Goal: Check status: Check status

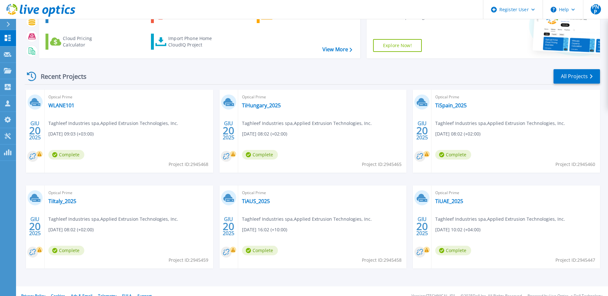
scroll to position [59, 0]
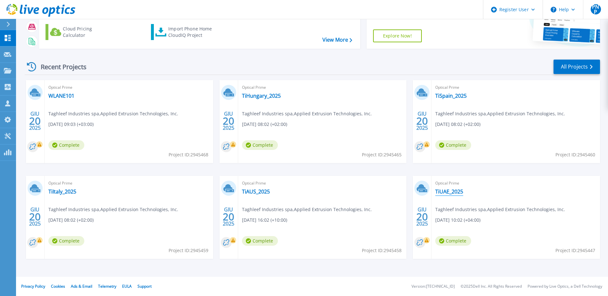
click at [449, 191] on link "TiUAE_2025" at bounding box center [449, 192] width 28 height 6
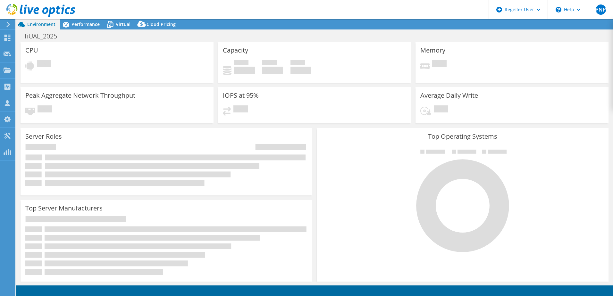
select select "USD"
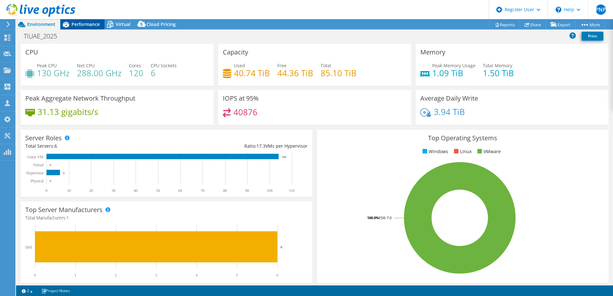
click at [90, 23] on span "Performance" at bounding box center [85, 24] width 28 height 6
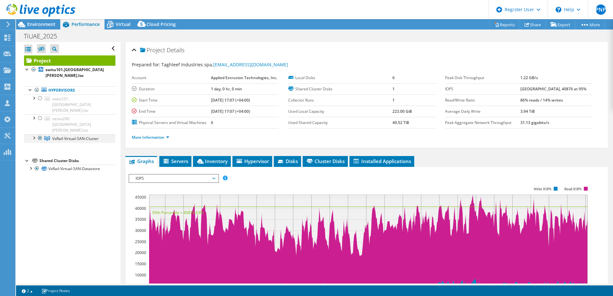
click at [33, 134] on div at bounding box center [33, 137] width 6 height 6
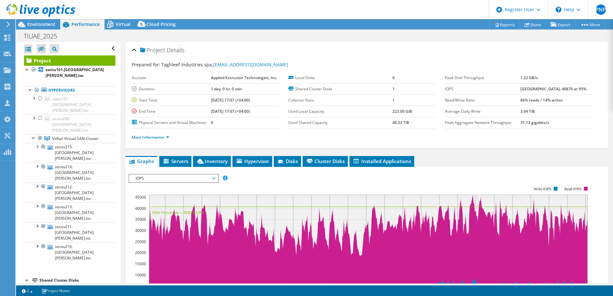
click at [212, 178] on span "IOPS" at bounding box center [173, 179] width 82 height 8
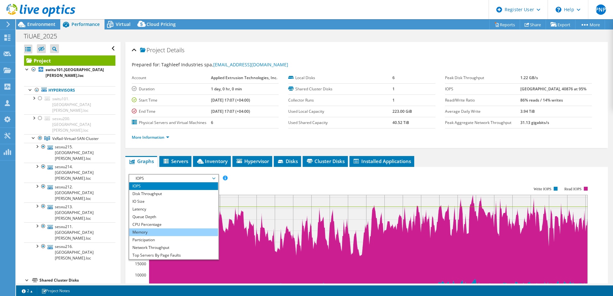
click at [147, 232] on li "Memory" at bounding box center [173, 233] width 89 height 8
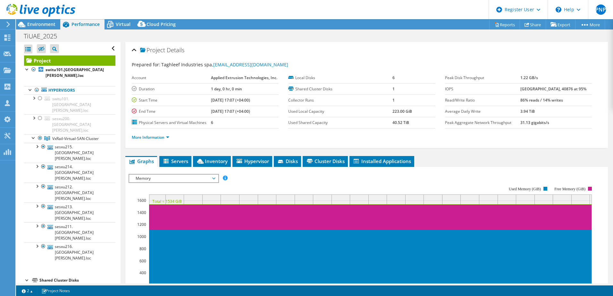
click at [214, 178] on span "Memory" at bounding box center [173, 179] width 82 height 8
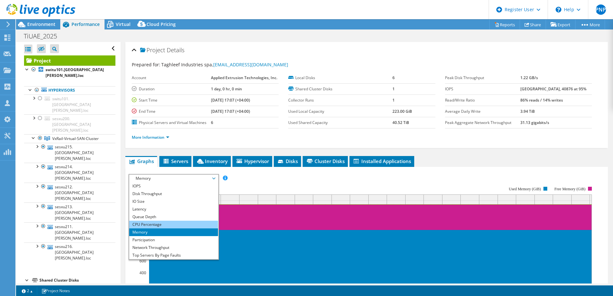
click at [148, 223] on li "CPU Percentage" at bounding box center [173, 225] width 89 height 8
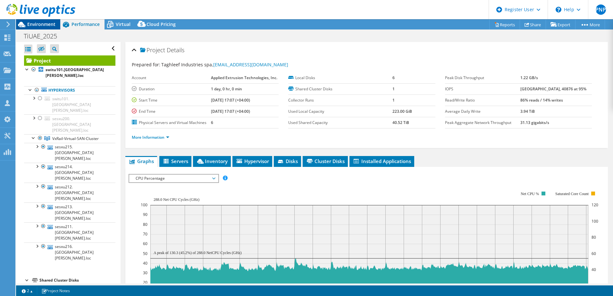
click at [43, 25] on span "Environment" at bounding box center [41, 24] width 28 height 6
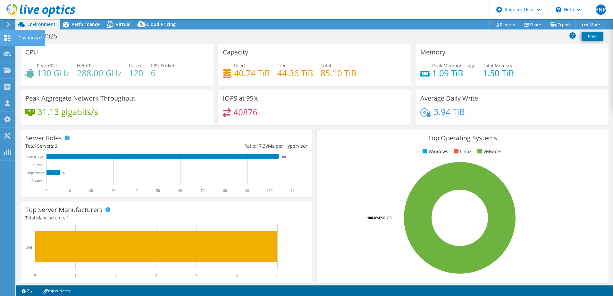
click at [10, 36] on icon at bounding box center [8, 38] width 8 height 6
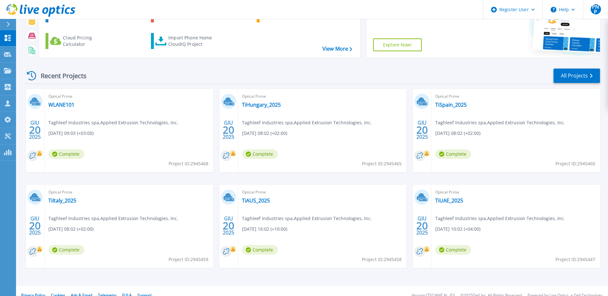
scroll to position [59, 0]
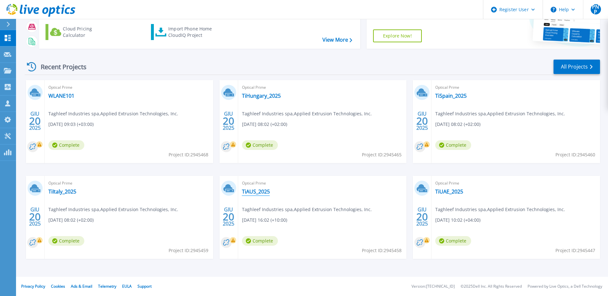
click at [251, 191] on link "TiAUS_2025" at bounding box center [256, 192] width 28 height 6
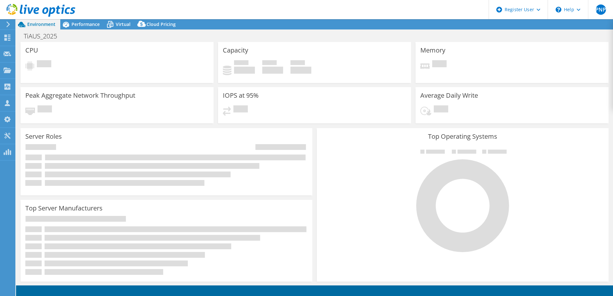
select select "EUFrankfurt"
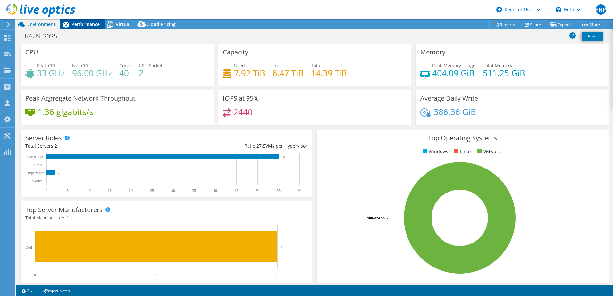
click at [83, 26] on span "Performance" at bounding box center [85, 24] width 28 height 6
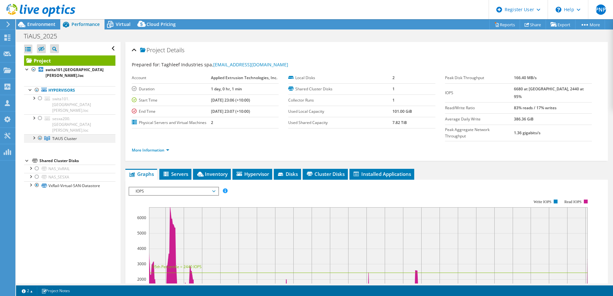
click at [33, 134] on div at bounding box center [33, 137] width 6 height 6
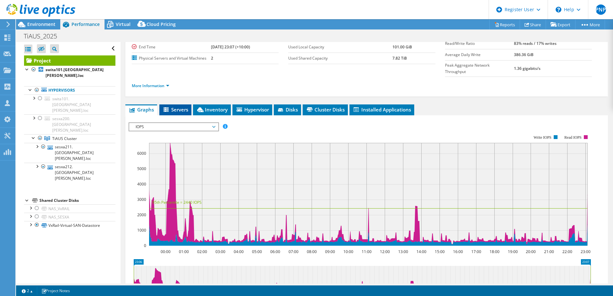
scroll to position [96, 0]
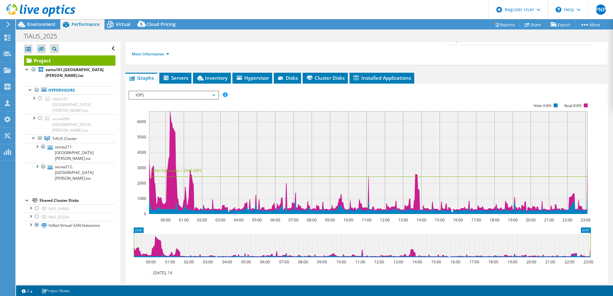
click at [214, 91] on span "IOPS" at bounding box center [173, 95] width 82 height 8
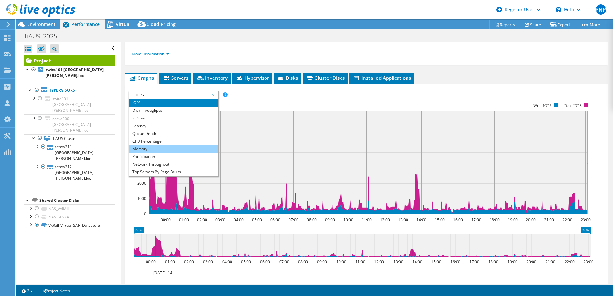
click at [145, 145] on li "Memory" at bounding box center [173, 149] width 89 height 8
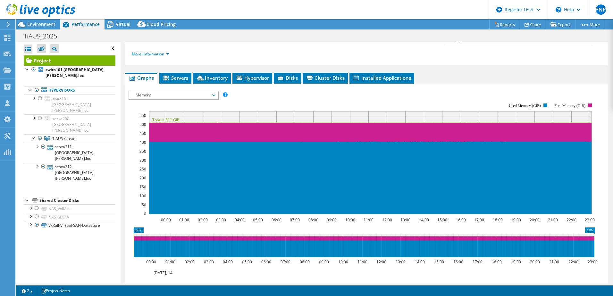
click at [214, 91] on span "Memory" at bounding box center [173, 95] width 82 height 8
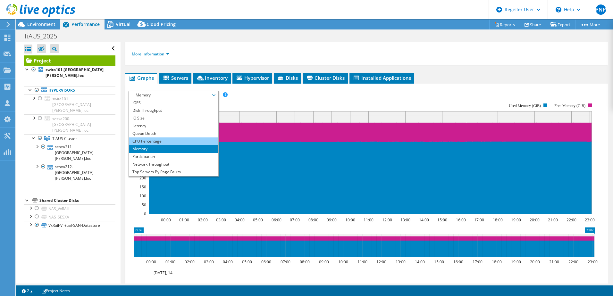
click at [151, 138] on li "CPU Percentage" at bounding box center [173, 142] width 89 height 8
